Goal: Check status: Check status

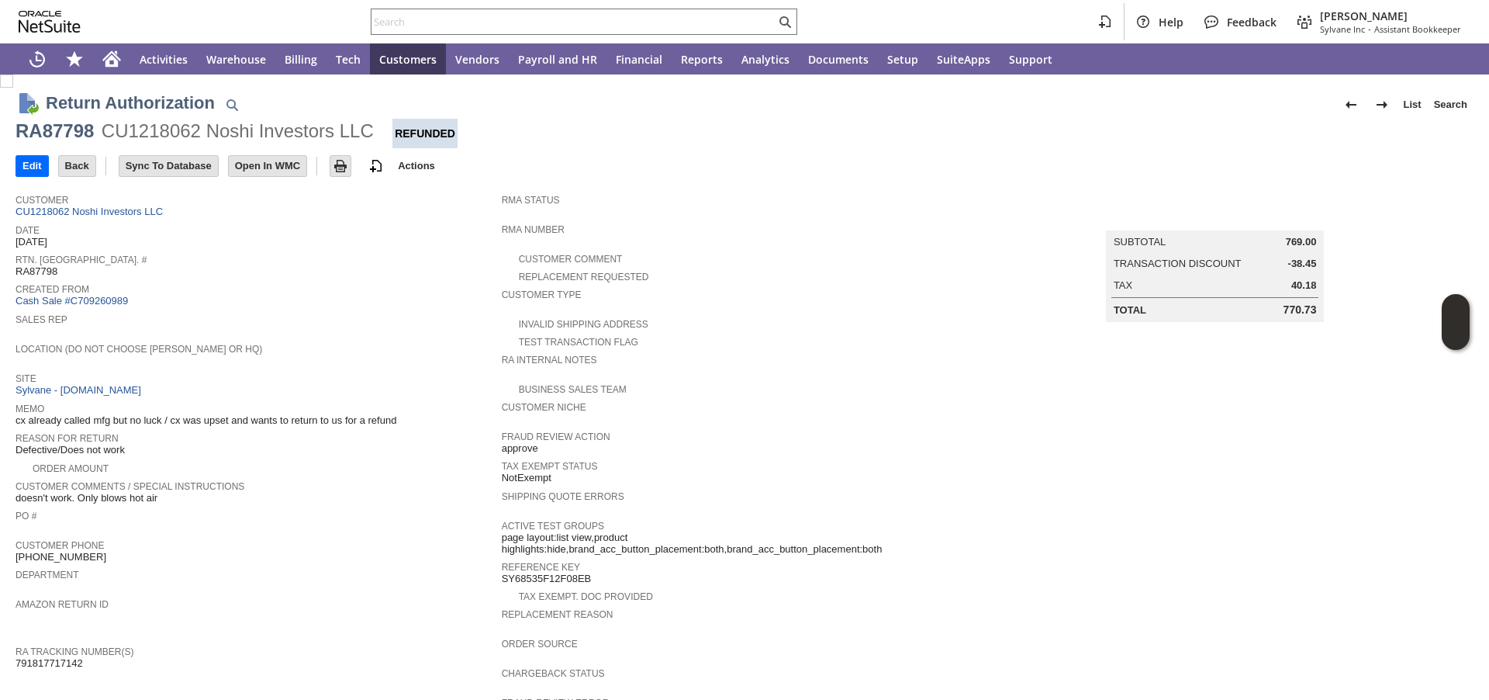
click at [409, 313] on span "Sales Rep" at bounding box center [255, 318] width 479 height 16
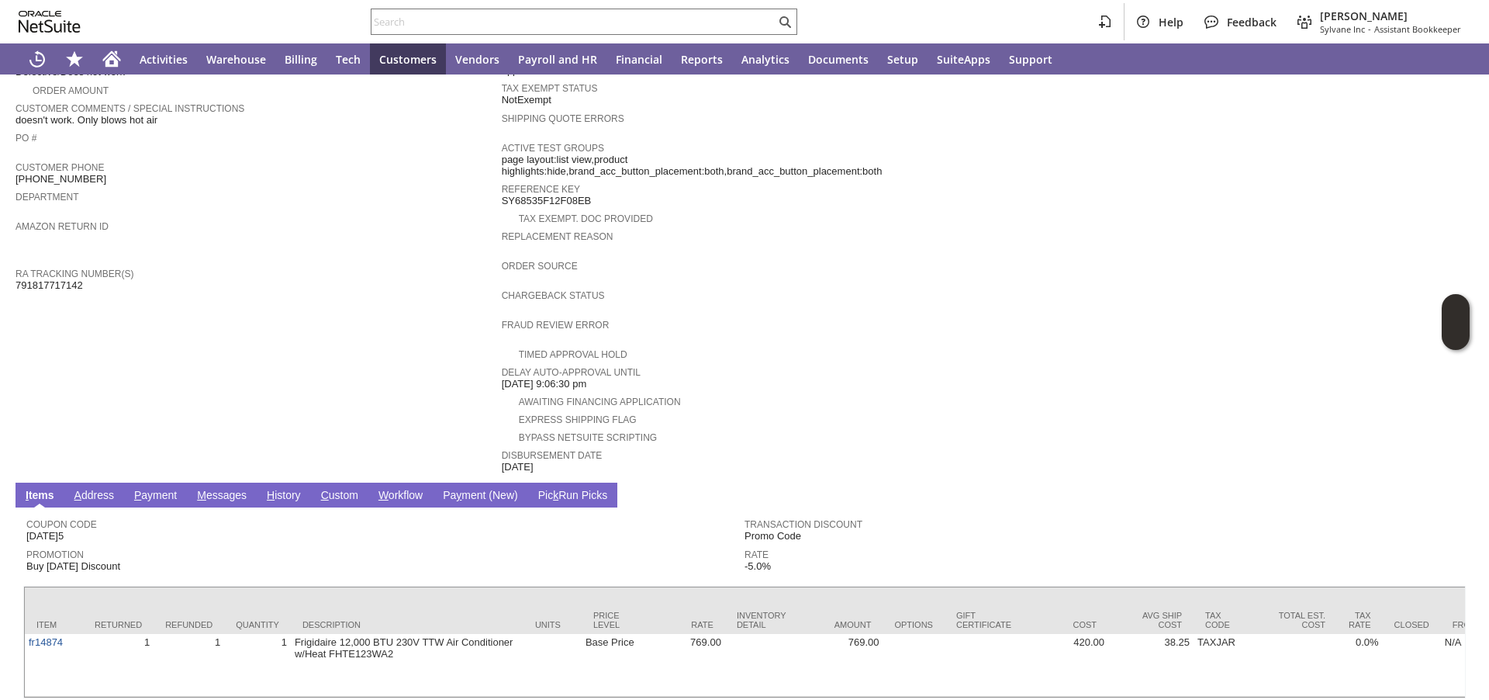
scroll to position [450, 0]
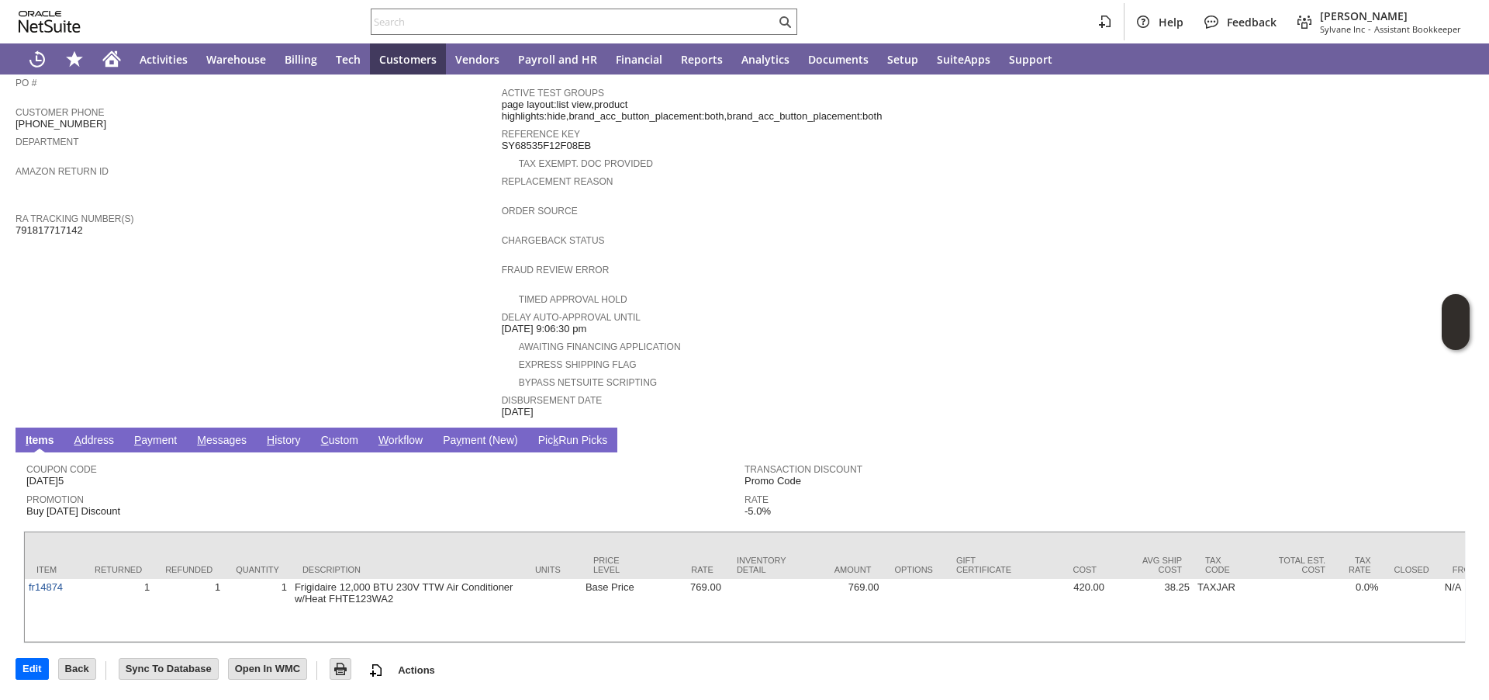
click at [295, 434] on link "H istory" at bounding box center [284, 441] width 42 height 15
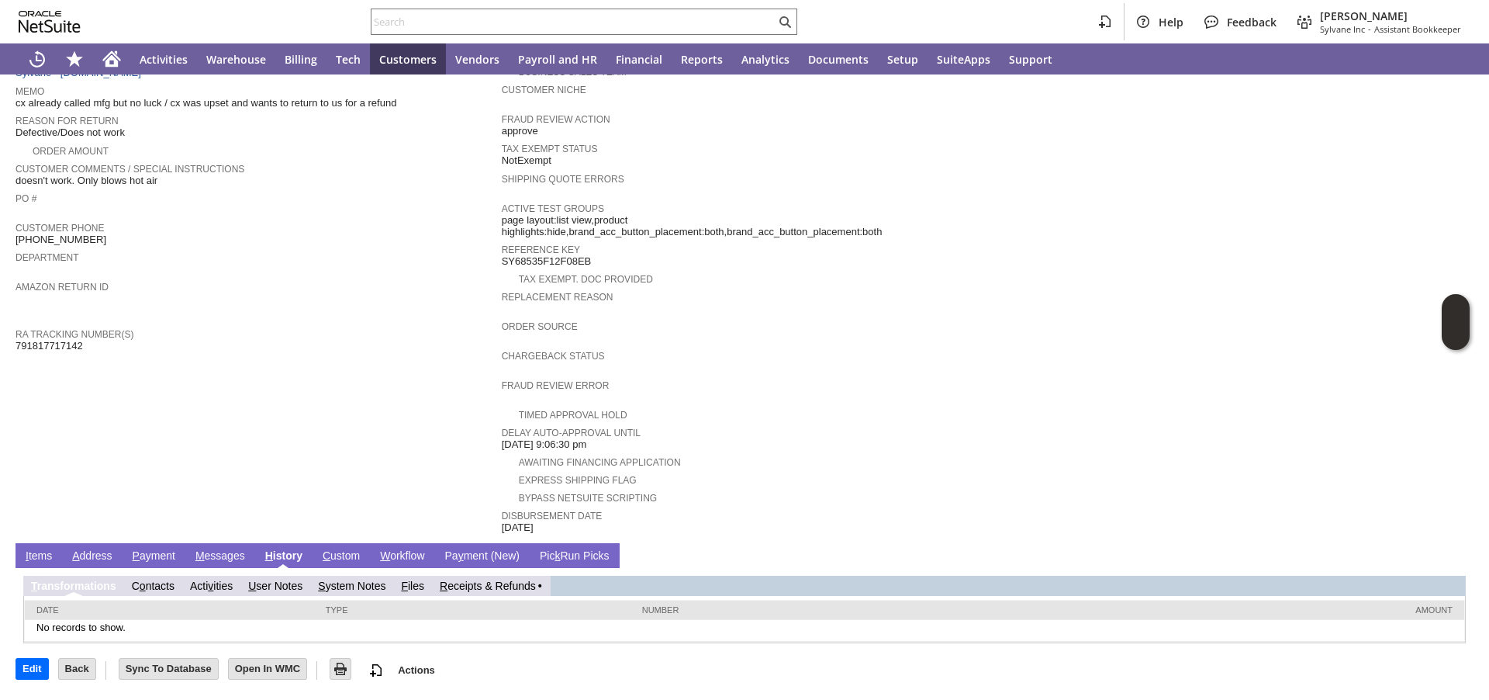
scroll to position [0, 0]
click at [448, 587] on span "R" at bounding box center [450, 585] width 8 height 12
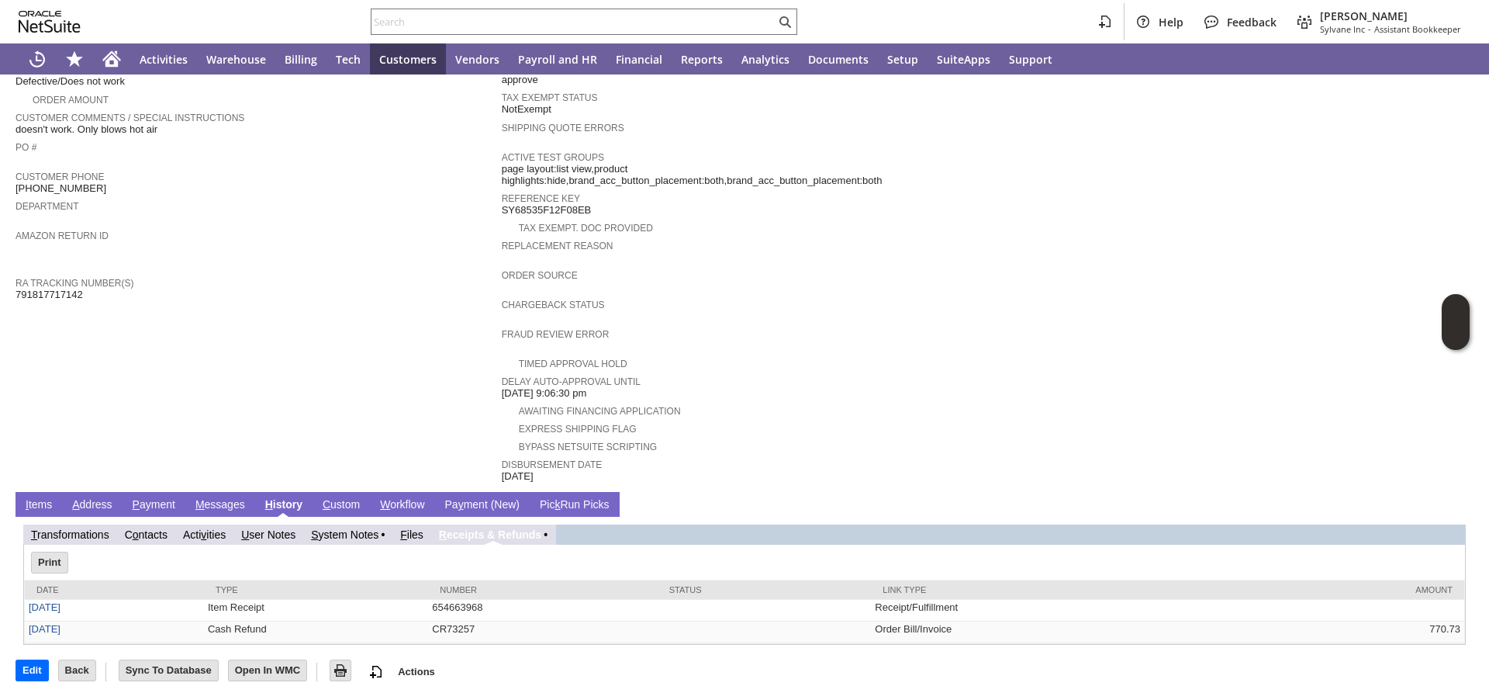
scroll to position [371, 0]
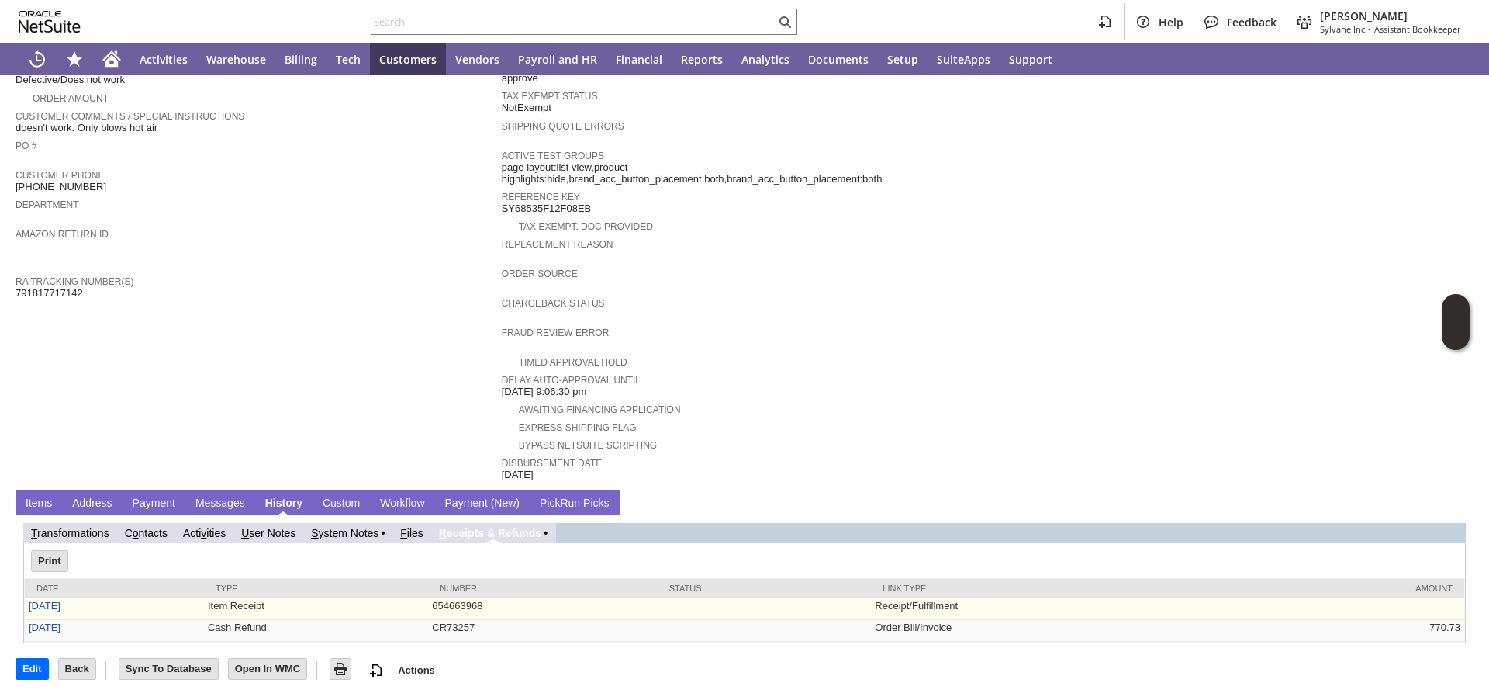
click at [342, 610] on td "Item Receipt" at bounding box center [316, 609] width 224 height 22
click at [460, 605] on td "654663968" at bounding box center [542, 609] width 229 height 22
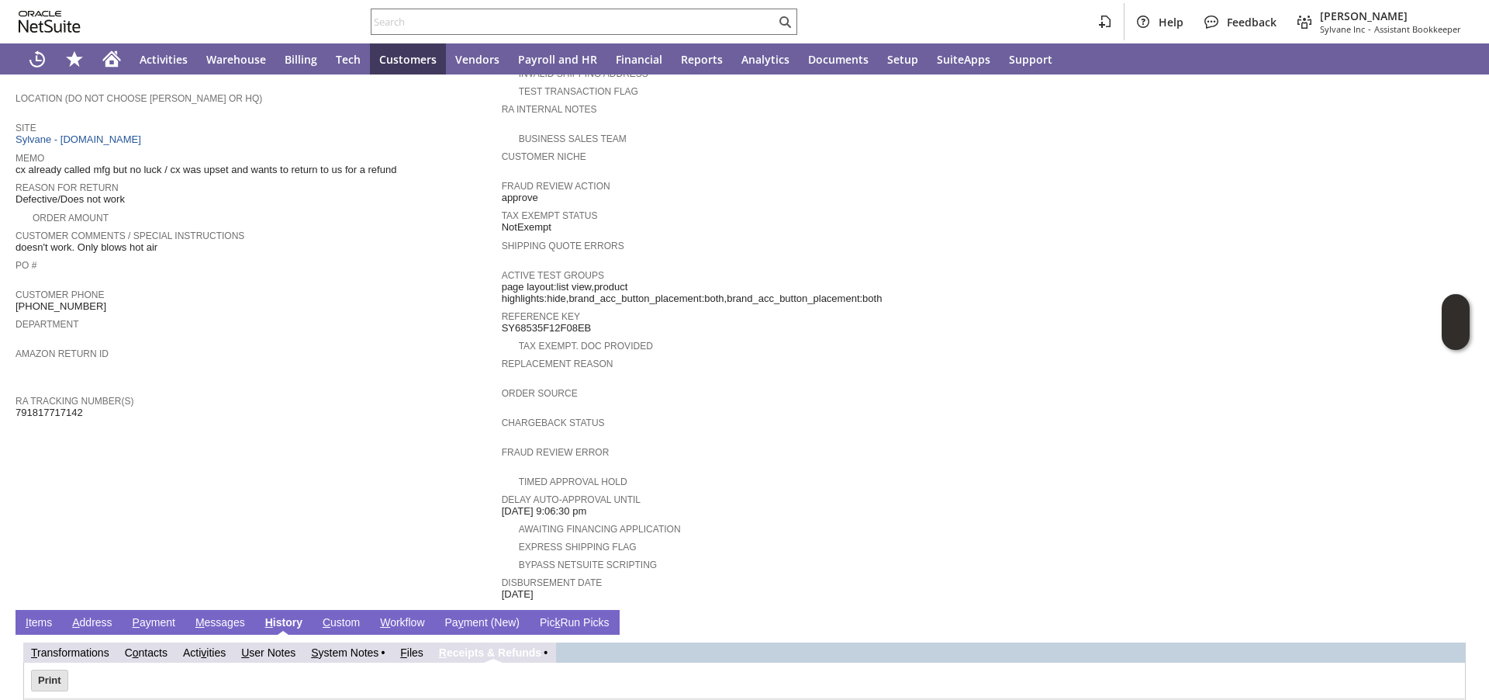
scroll to position [250, 0]
click at [174, 247] on div "Customer Comments / Special Instructions doesn't work. Only blows hot air" at bounding box center [255, 241] width 479 height 28
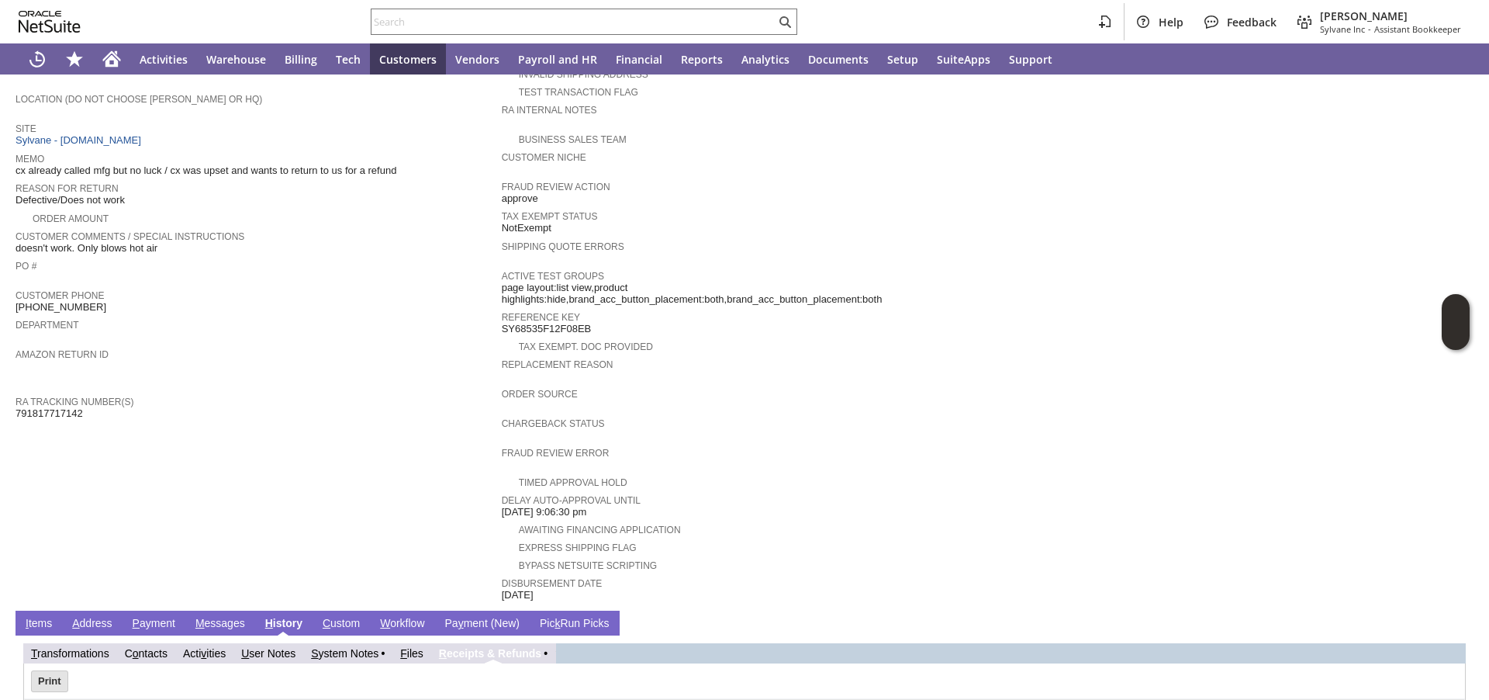
click at [181, 304] on div "Customer Phone (414) 587-0509" at bounding box center [255, 299] width 479 height 28
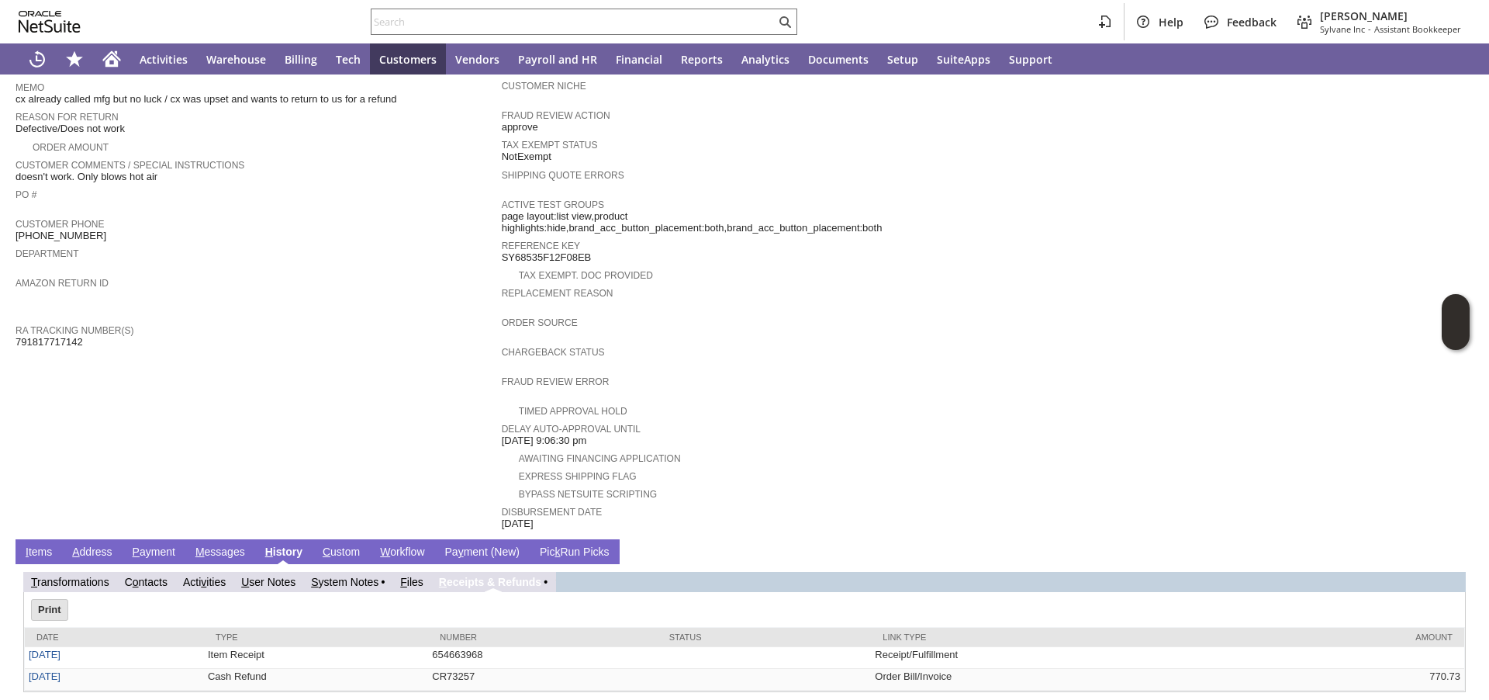
scroll to position [371, 0]
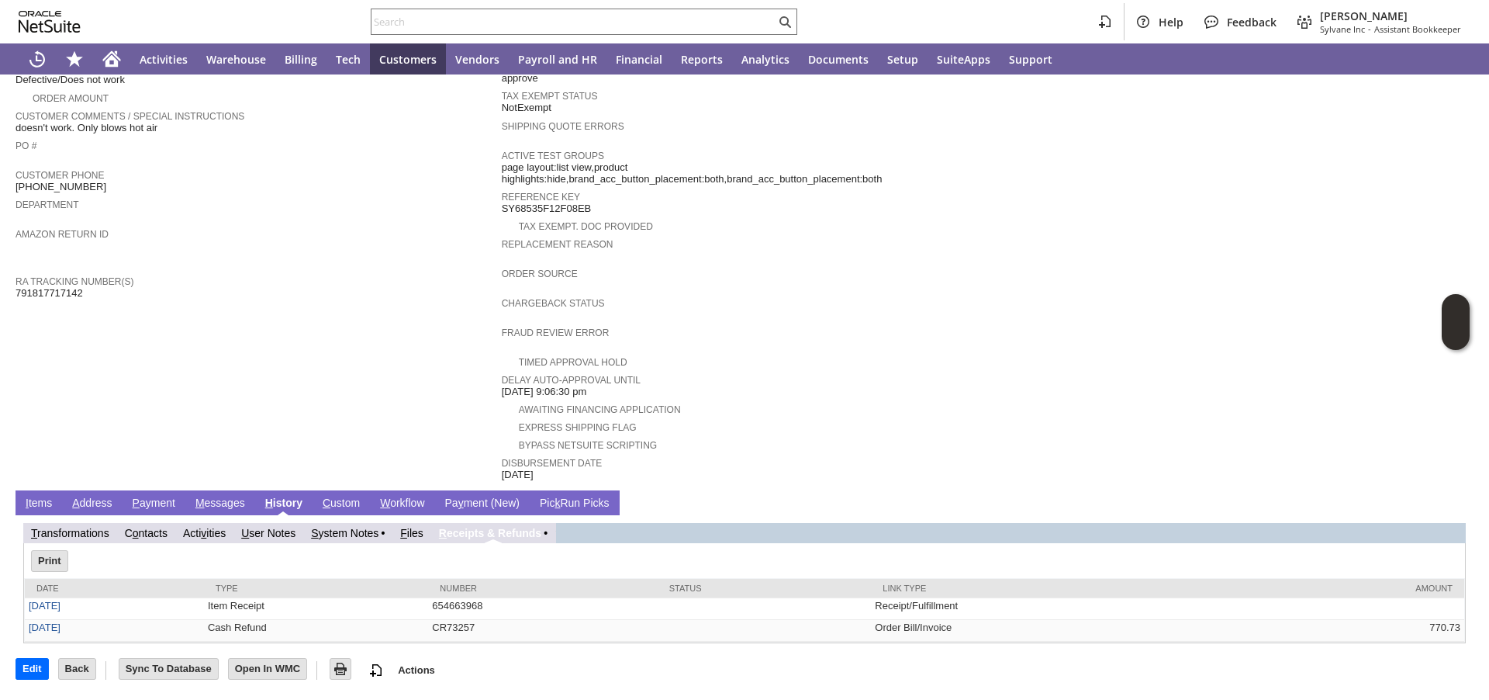
click at [52, 502] on link "I tems" at bounding box center [39, 503] width 34 height 15
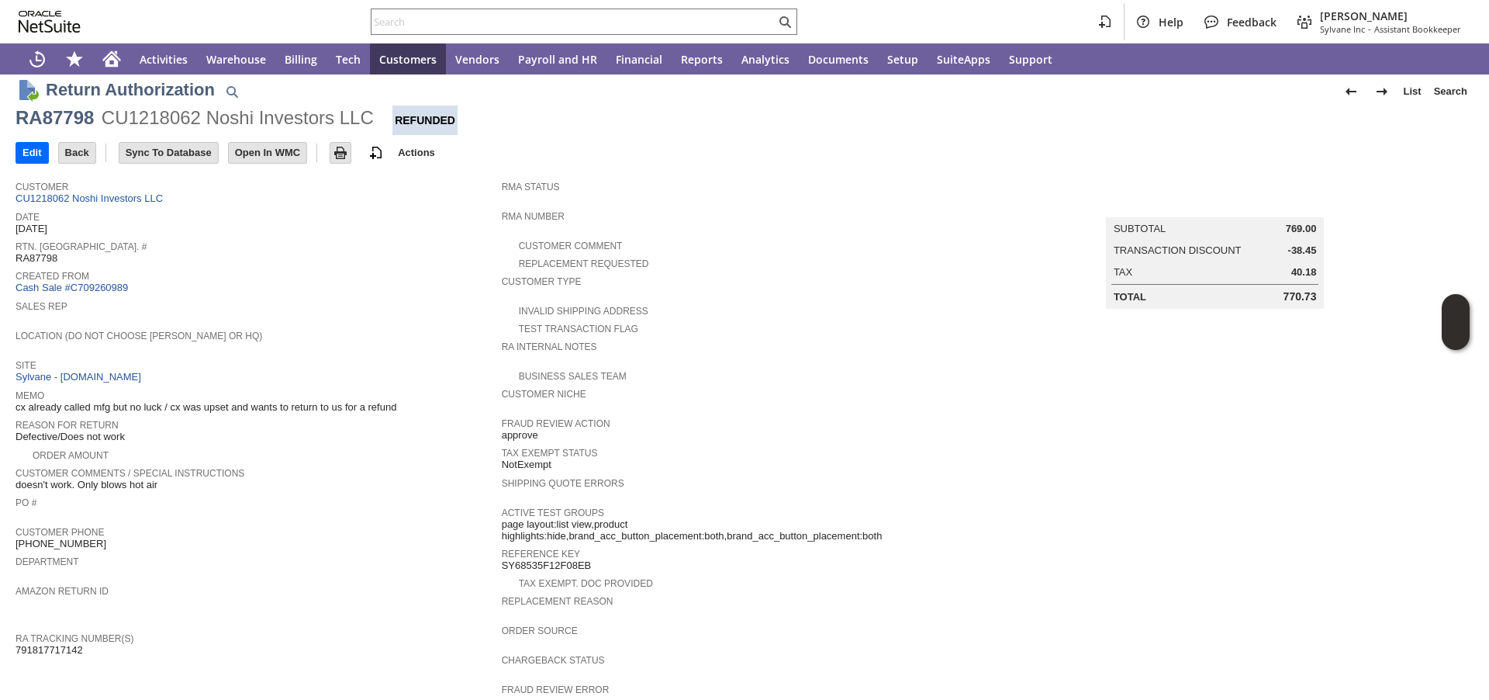
scroll to position [0, 0]
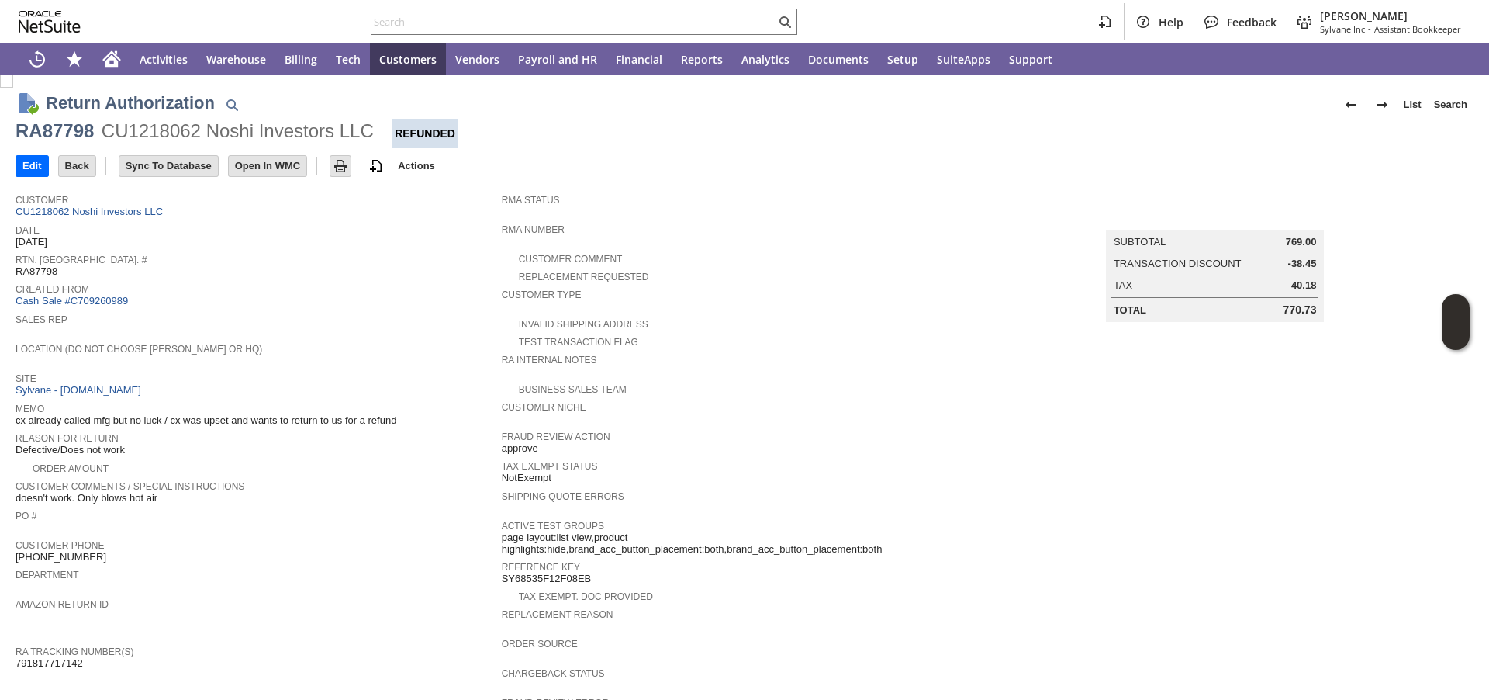
click at [351, 292] on span "Created From" at bounding box center [255, 287] width 479 height 16
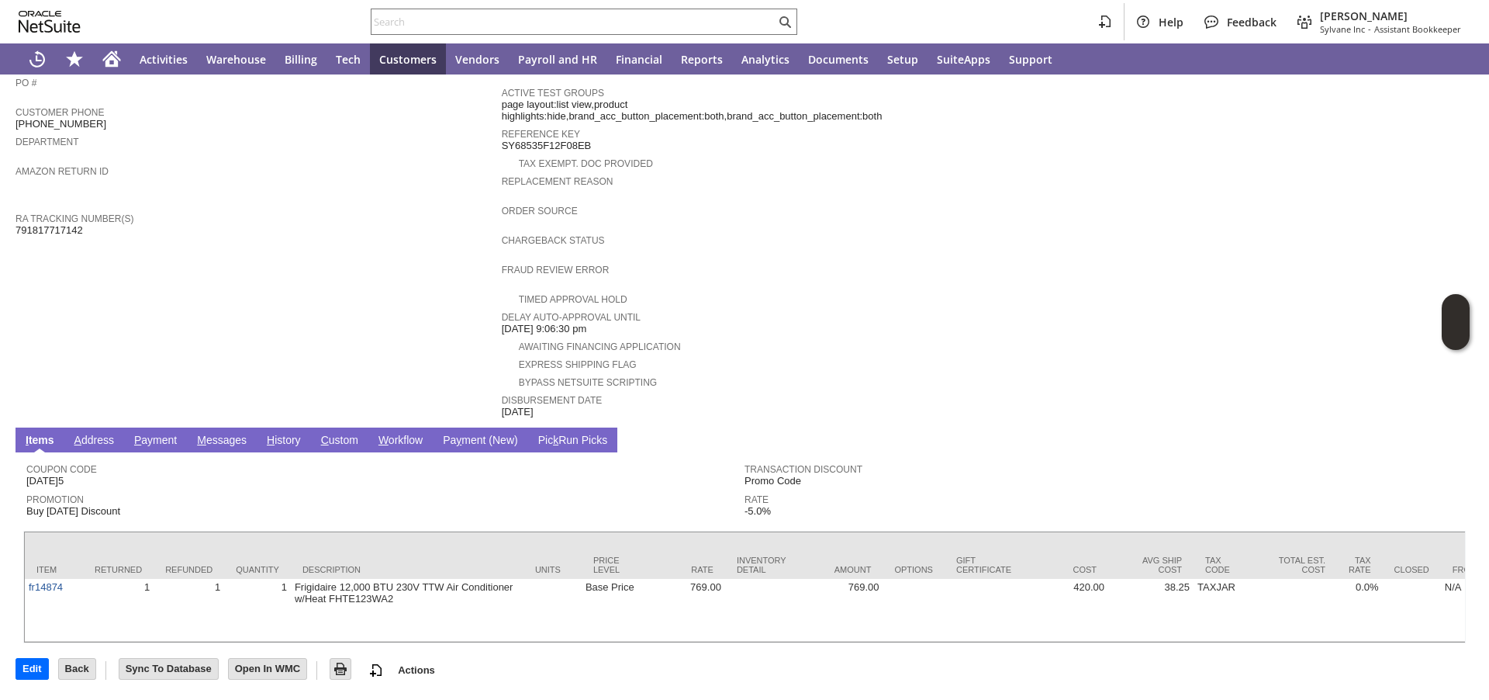
click at [269, 434] on span "H" at bounding box center [271, 440] width 8 height 12
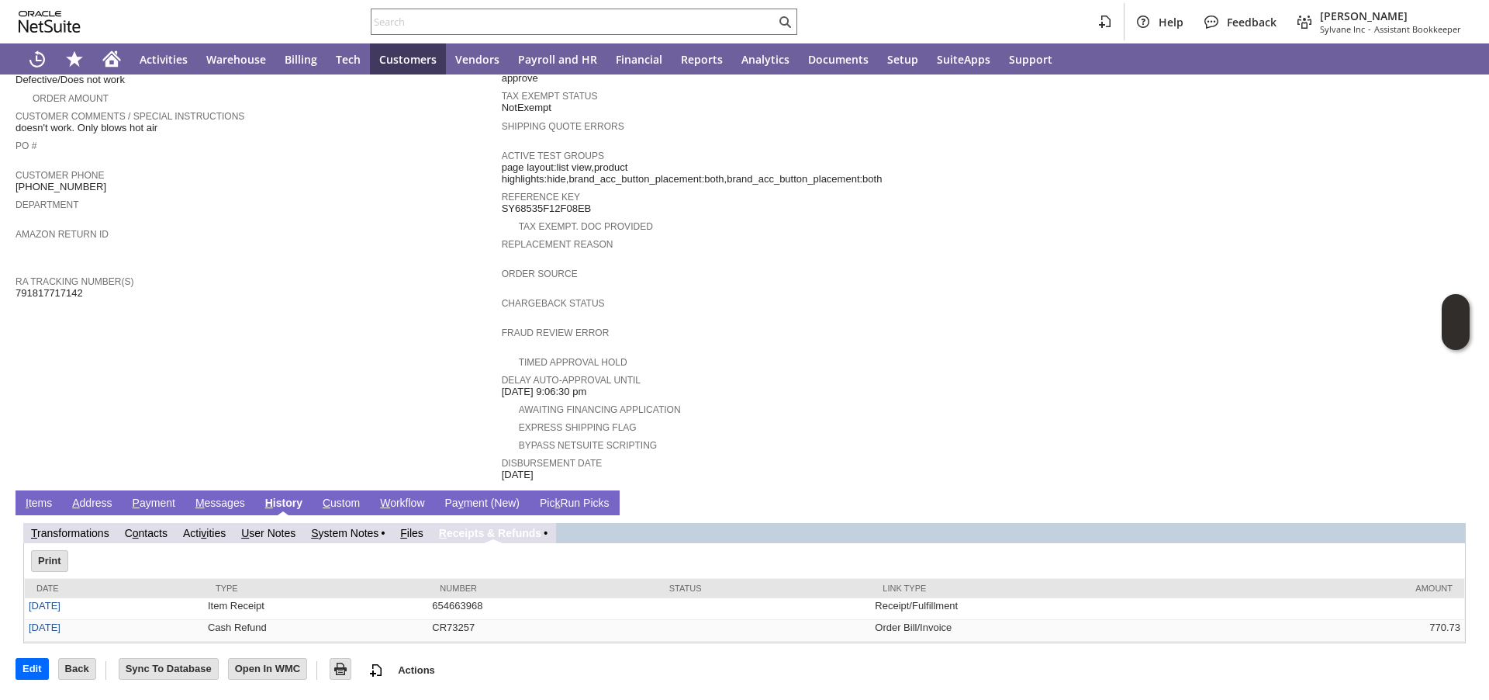
scroll to position [0, 0]
click at [389, 218] on div "Department" at bounding box center [255, 209] width 479 height 28
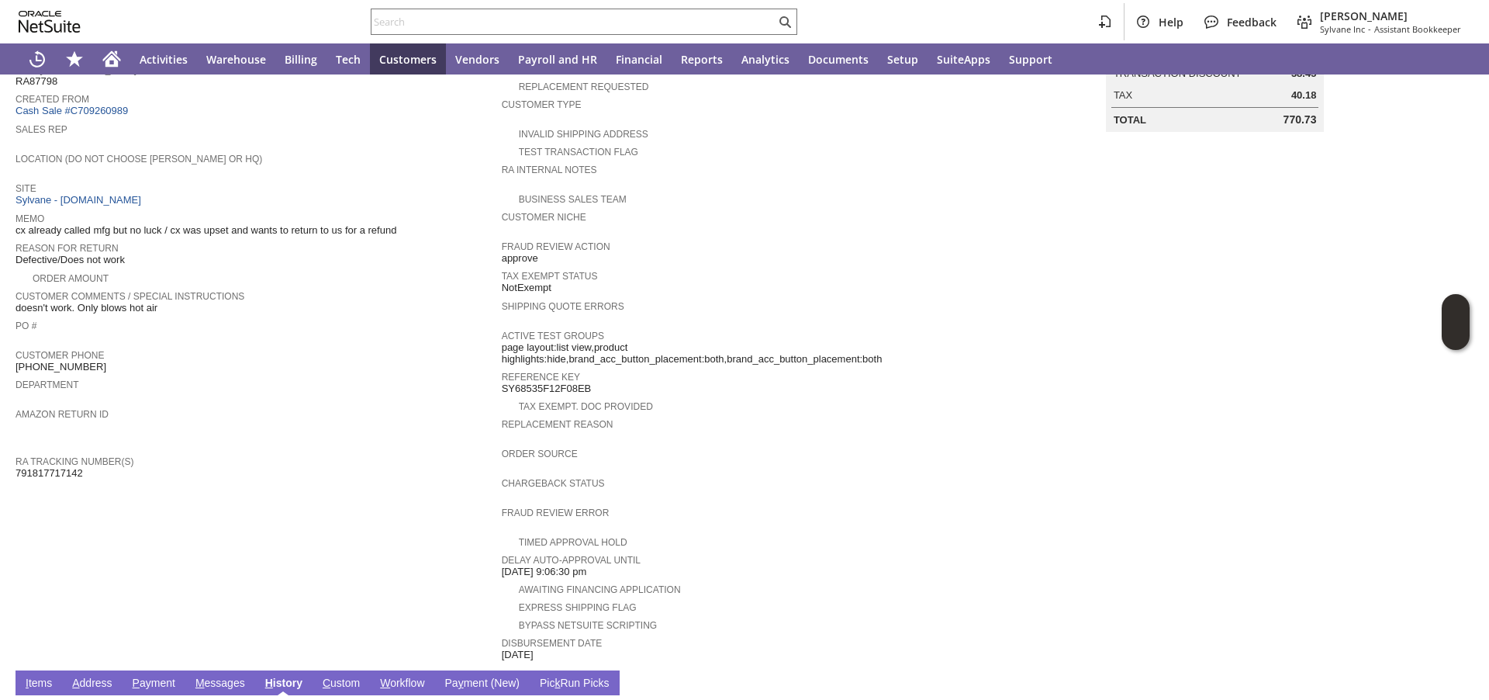
scroll to position [371, 0]
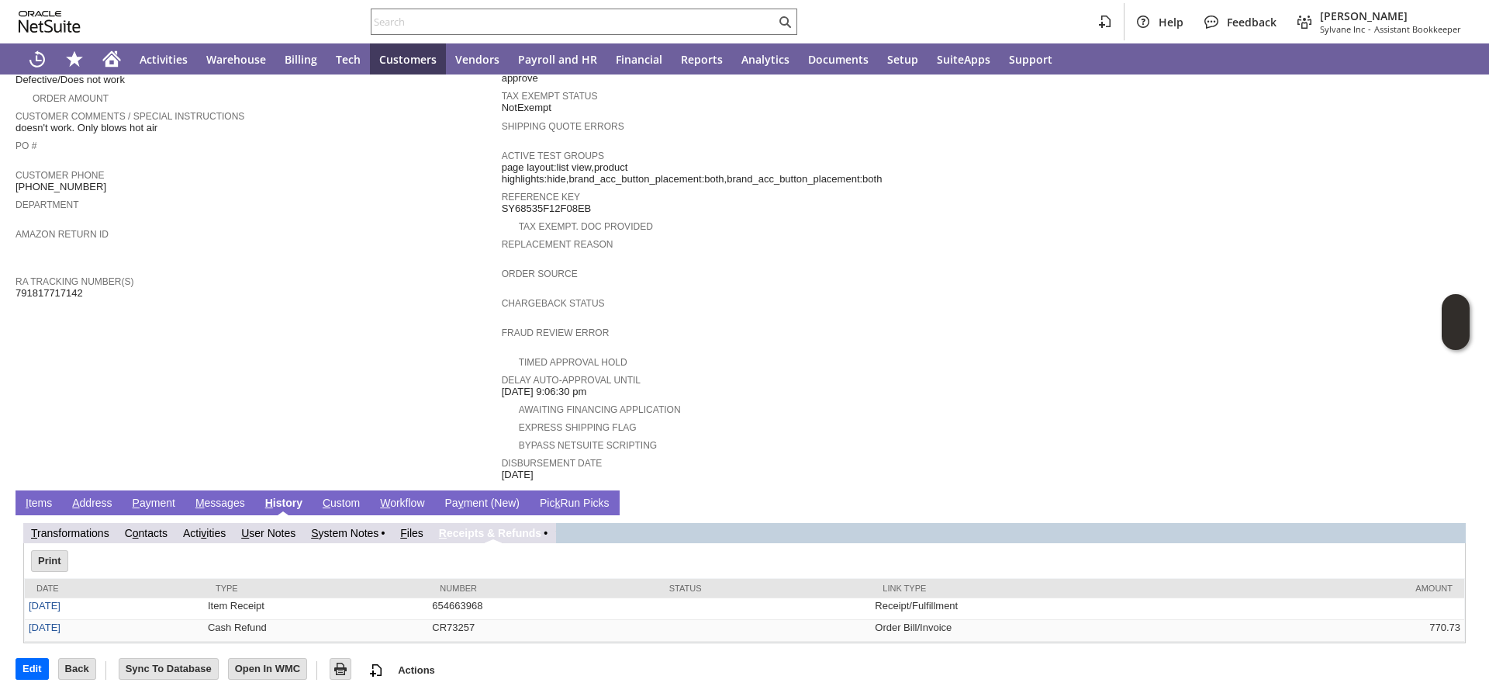
click at [377, 305] on td "Customer CU1218062 Noshi Investors LLC Date 6/24/2025 Rtn. Auth. # RA87798 Crea…" at bounding box center [259, 149] width 486 height 666
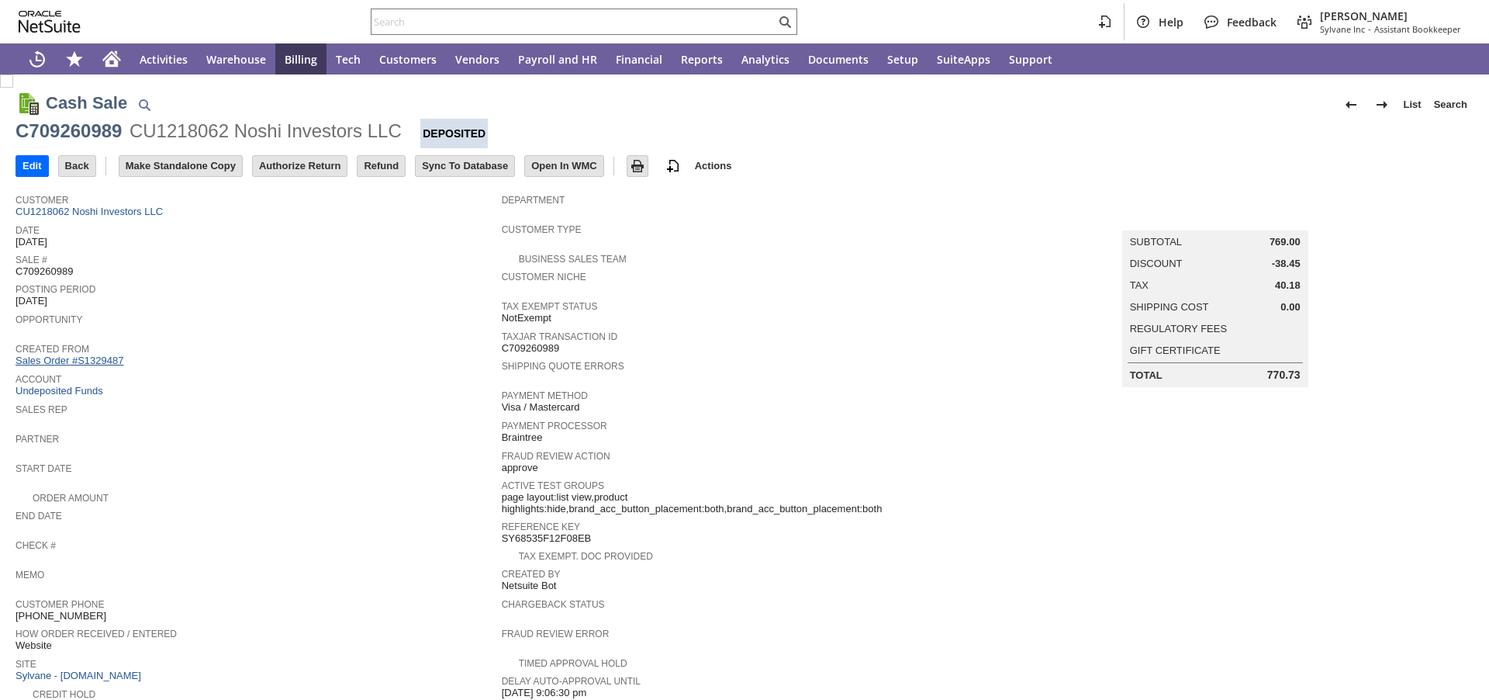
click at [109, 358] on link "Sales Order #S1329487" at bounding box center [72, 360] width 112 height 12
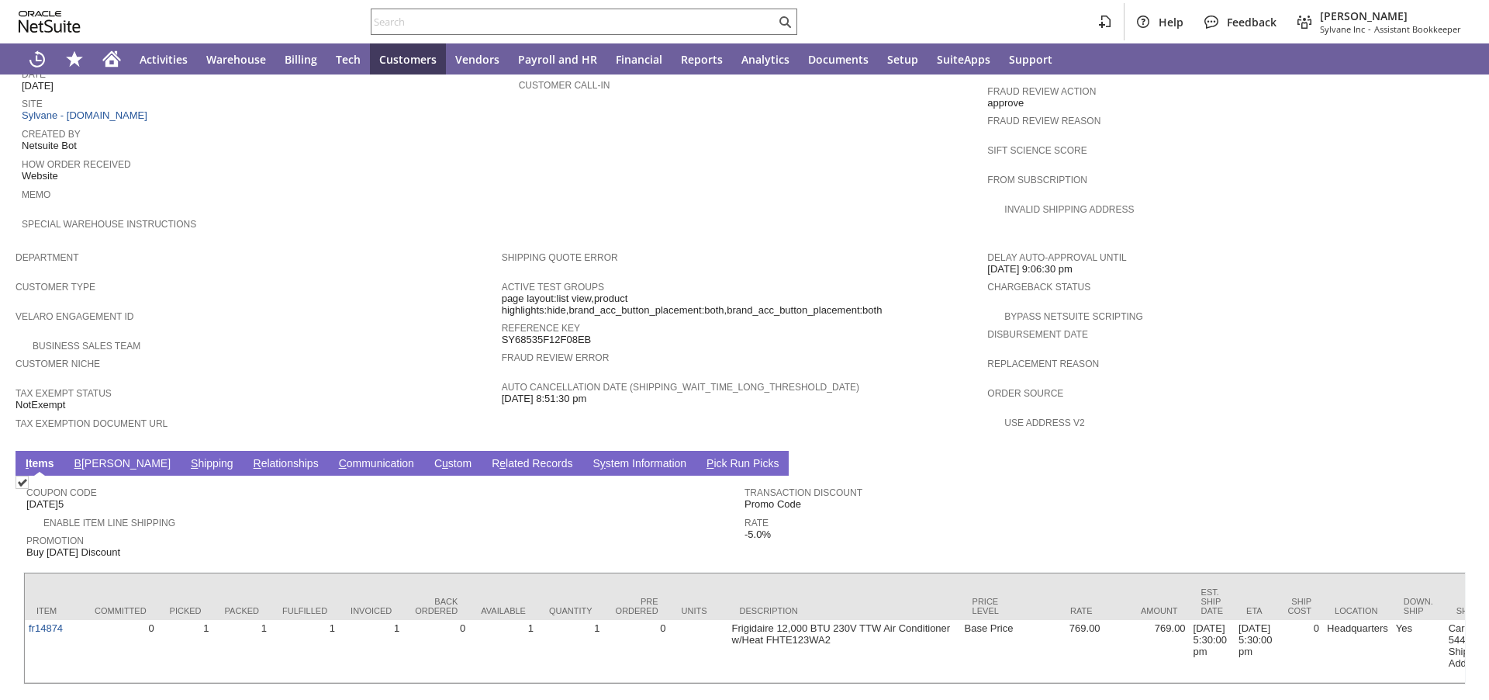
click at [323, 354] on span "Customer Niche" at bounding box center [255, 362] width 479 height 16
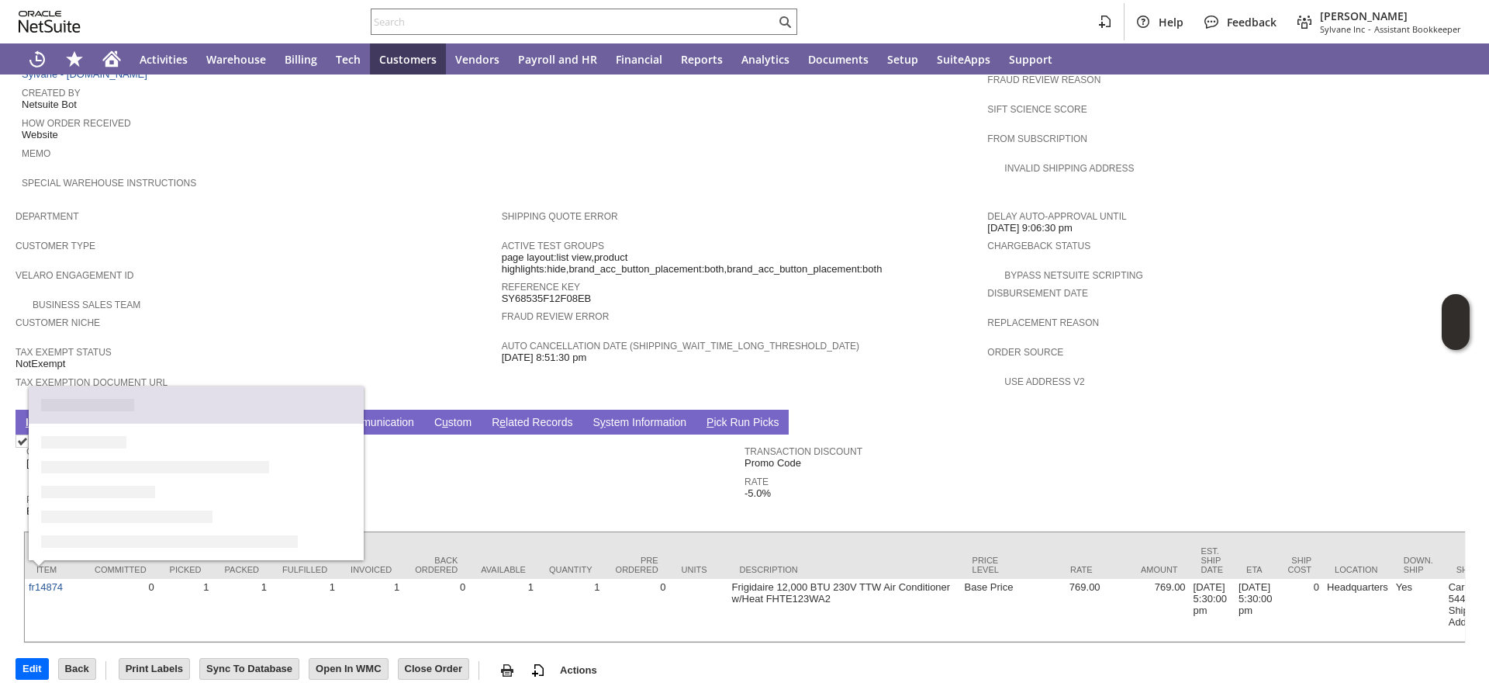
scroll to position [458, 0]
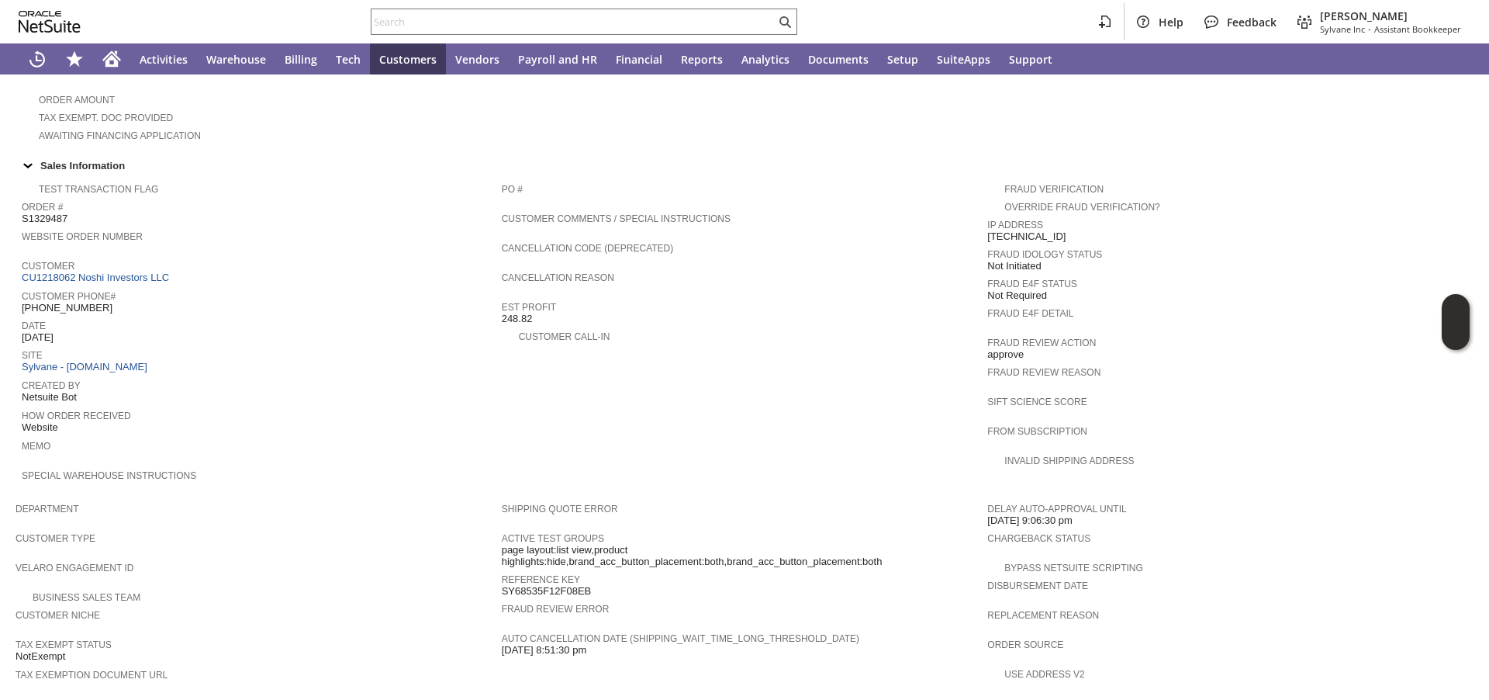
click at [375, 209] on span "Order #" at bounding box center [258, 205] width 472 height 16
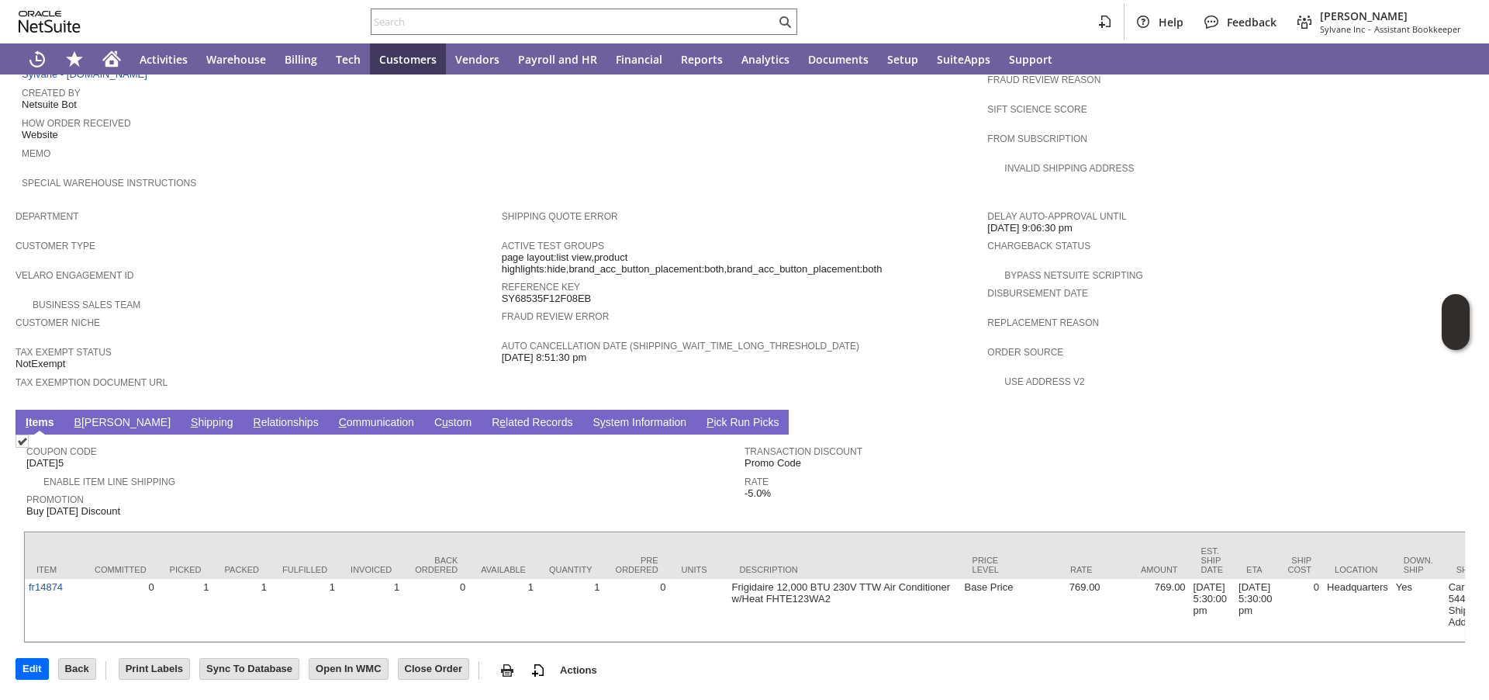
scroll to position [765, 0]
click at [352, 313] on div "Customer Niche" at bounding box center [255, 327] width 479 height 28
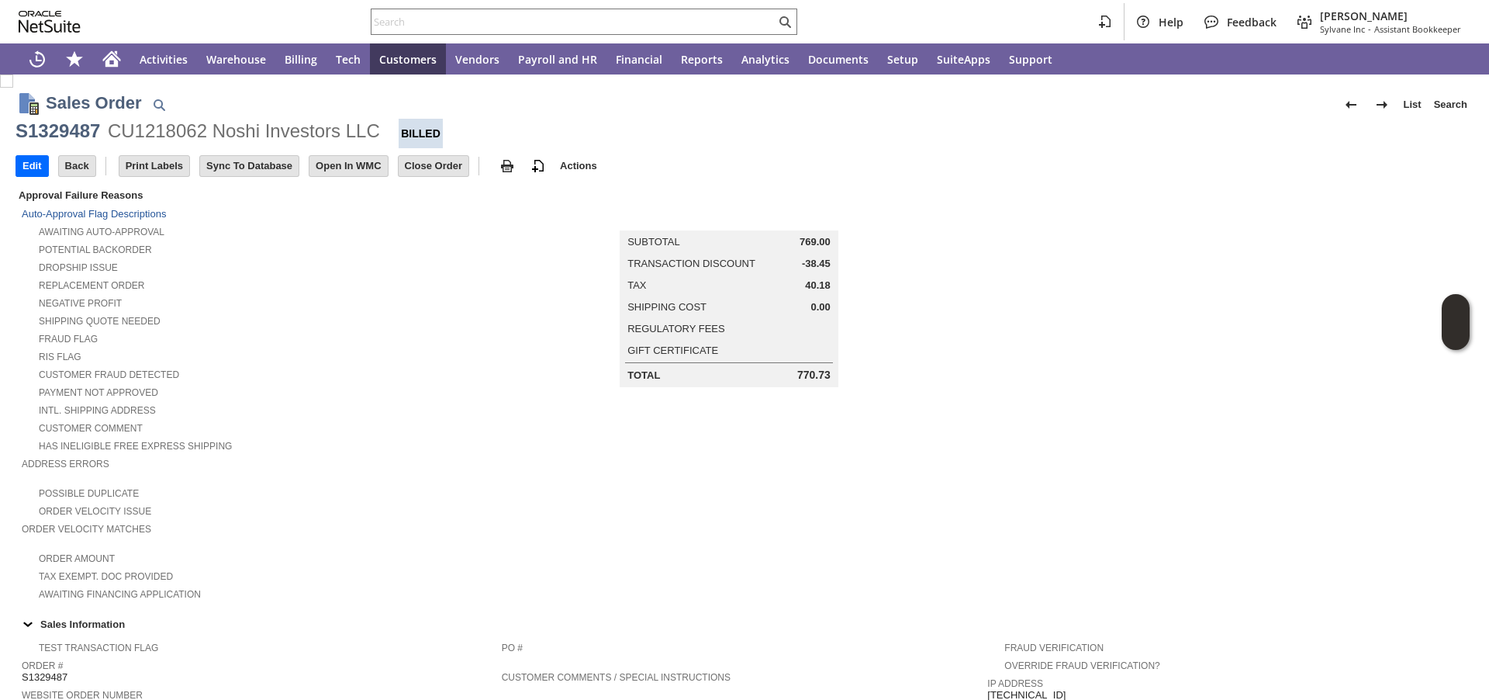
click at [352, 313] on div "Shipping Quote Needed" at bounding box center [262, 319] width 480 height 16
click at [483, 331] on div "Fraud Flag" at bounding box center [262, 337] width 480 height 16
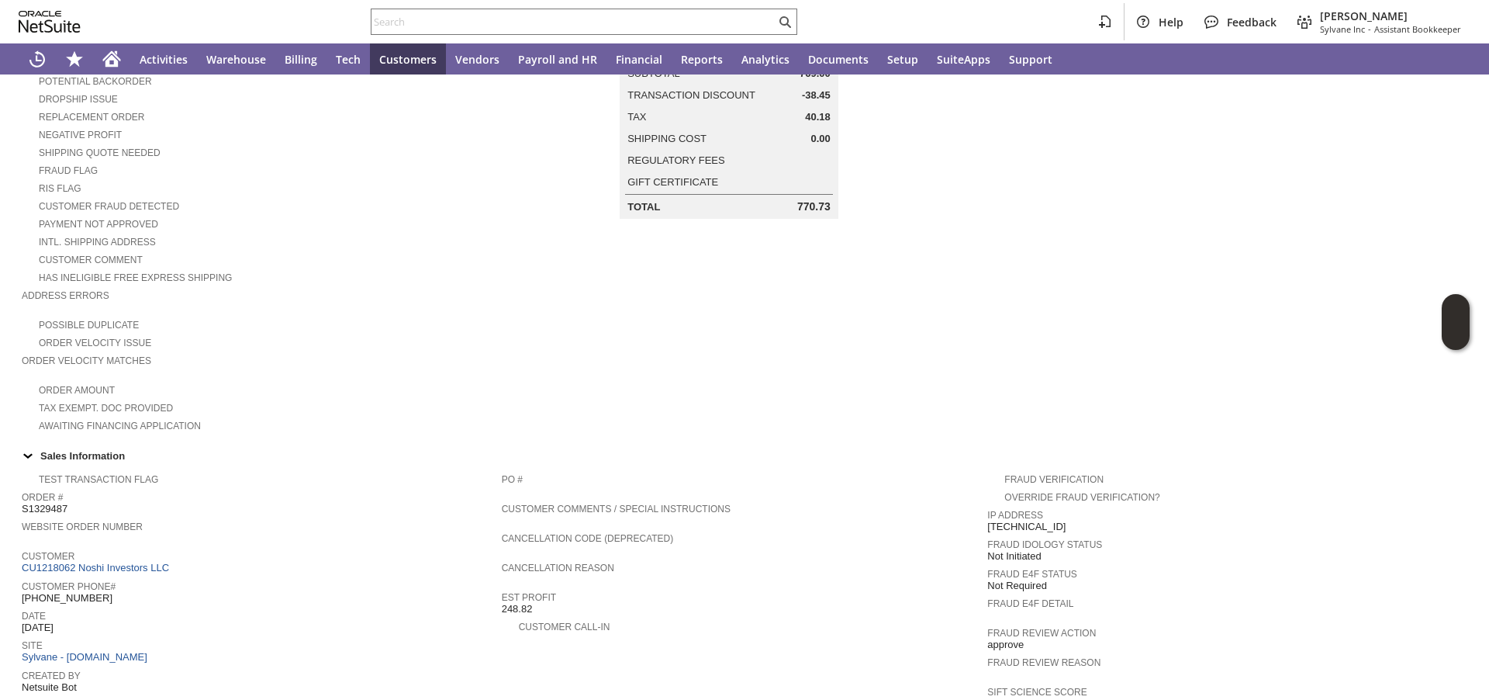
scroll to position [277, 0]
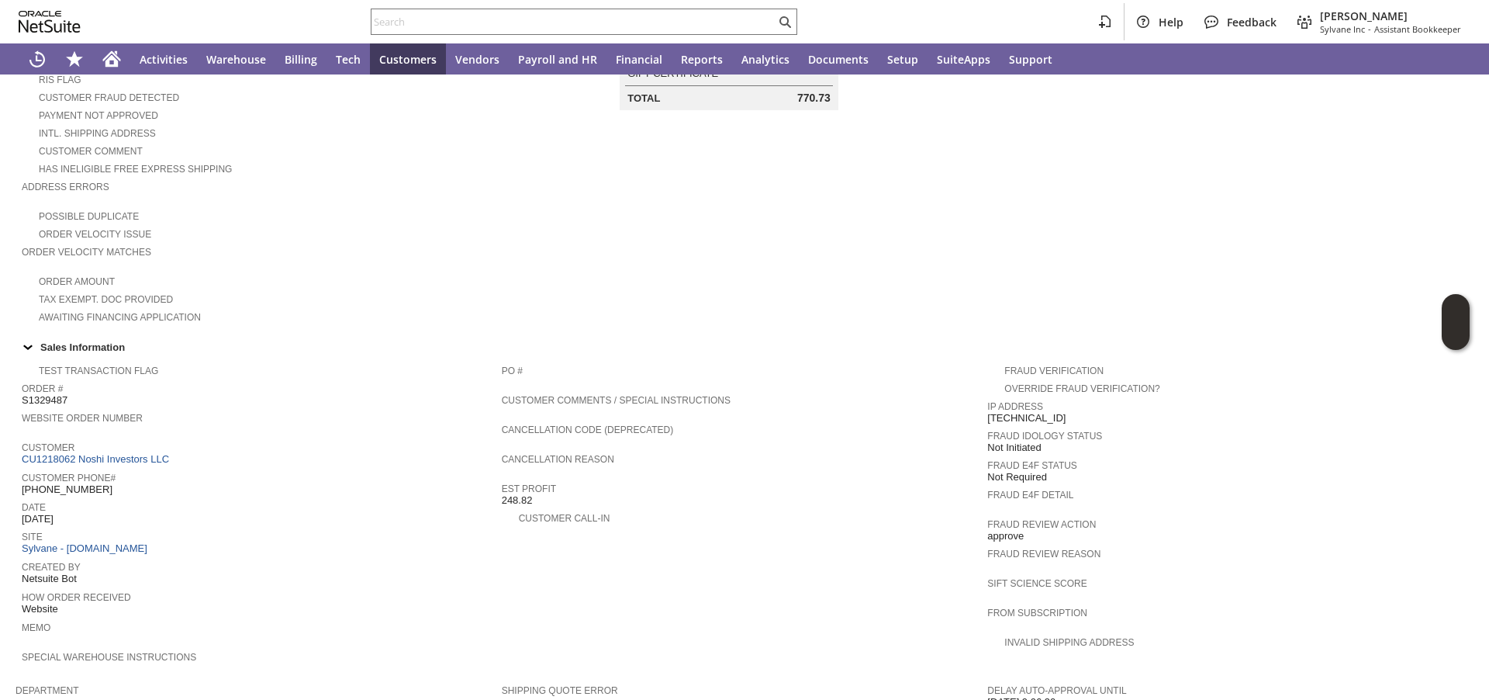
click at [354, 419] on span "Website Order Number" at bounding box center [258, 416] width 472 height 16
